Goal: Download file/media

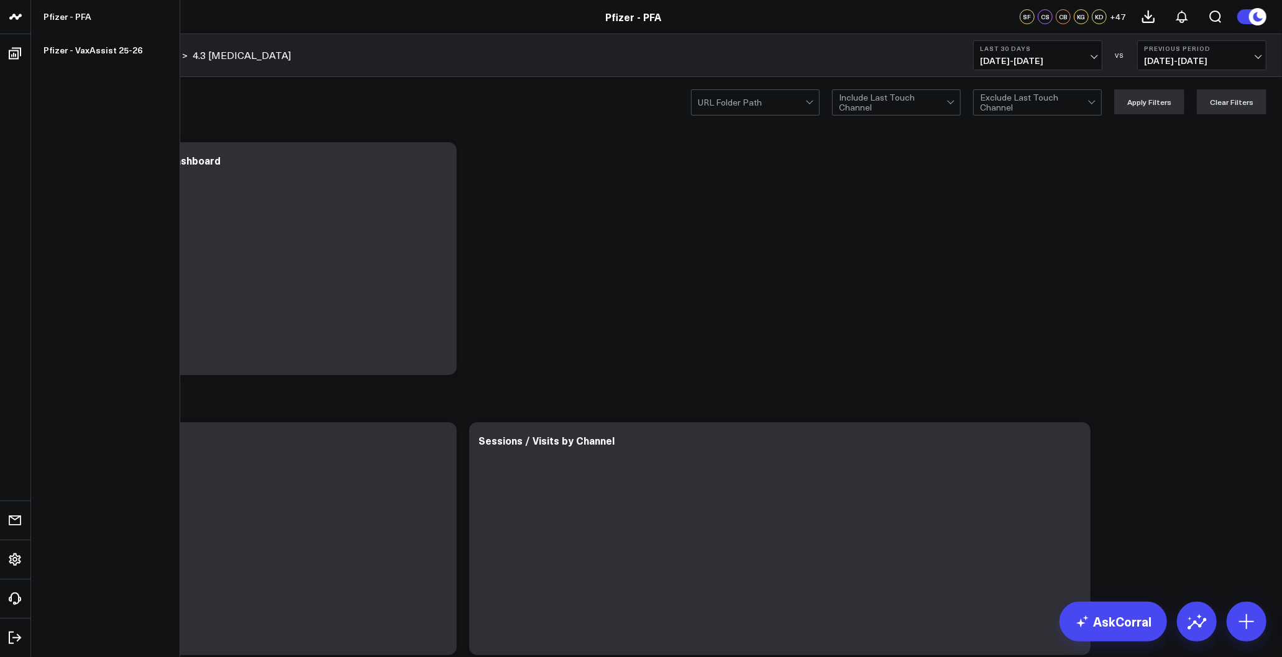
click at [11, 14] on icon at bounding box center [15, 16] width 15 height 15
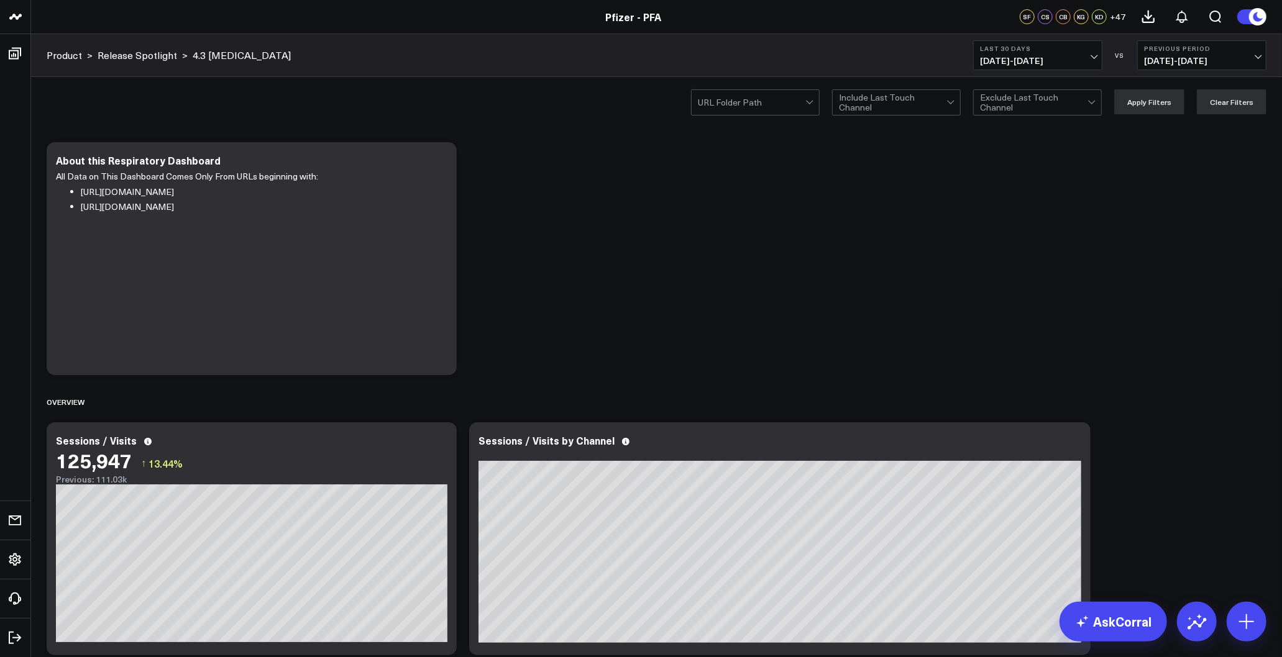
click at [1147, 22] on icon at bounding box center [1148, 16] width 11 height 11
click at [848, 314] on icon "button" at bounding box center [852, 313] width 15 height 15
click at [1147, 14] on icon at bounding box center [1148, 16] width 15 height 15
